Goal: Transaction & Acquisition: Subscribe to service/newsletter

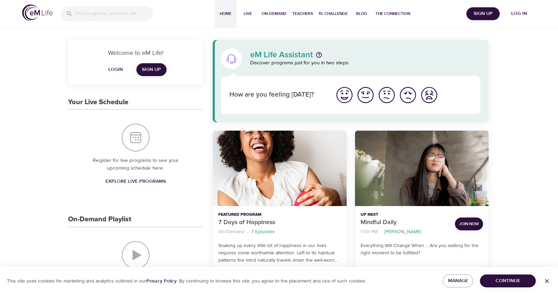
click at [488, 5] on div "Home Live On-Demand Teachers 1% Challenge Blog The Connection Sign Up Log in" at bounding box center [279, 14] width 558 height 28
click at [487, 13] on span "Sign Up" at bounding box center [483, 13] width 28 height 9
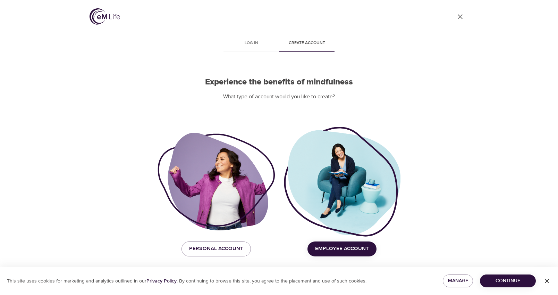
click at [109, 16] on img at bounding box center [105, 16] width 31 height 16
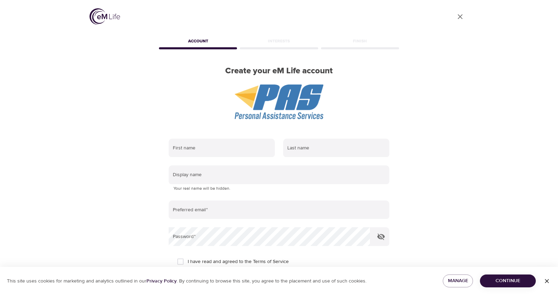
click at [114, 153] on div "User Profile Account Interests Finish Create your eM Life account First name La…" at bounding box center [279, 147] width 396 height 295
